Goal: Information Seeking & Learning: Learn about a topic

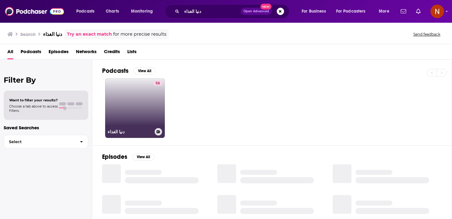
click at [146, 105] on link "58 دنيا الغذاء" at bounding box center [135, 108] width 60 height 60
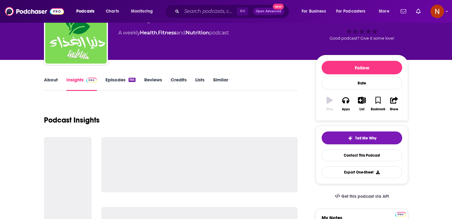
scroll to position [41, 0]
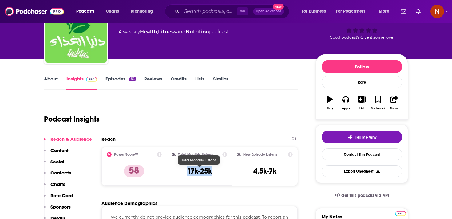
drag, startPoint x: 183, startPoint y: 170, endPoint x: 221, endPoint y: 170, distance: 38.1
click at [221, 170] on div "Total Monthly Listens 17k-25k" at bounding box center [200, 166] width 56 height 28
copy h3 "17k-25k"
click at [212, 171] on div "Total Monthly Listens 17k-25k" at bounding box center [200, 166] width 56 height 28
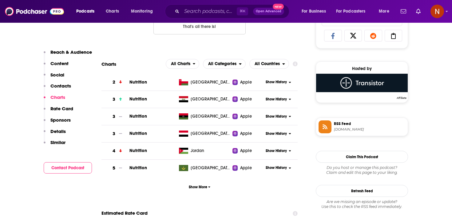
scroll to position [412, 0]
